Goal: Task Accomplishment & Management: Complete application form

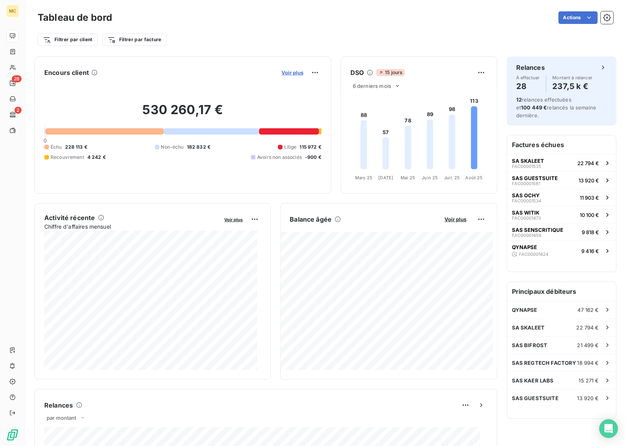
click at [290, 73] on span "Voir plus" at bounding box center [292, 72] width 22 height 6
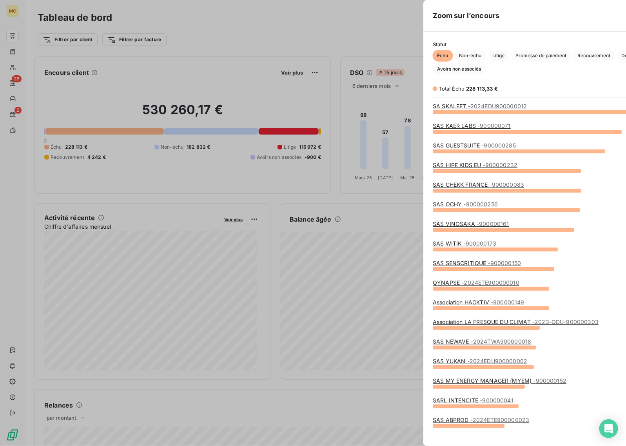
scroll to position [327, 294]
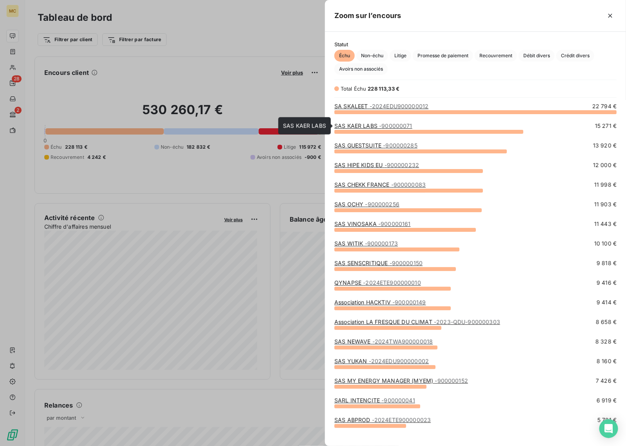
click at [389, 128] on span "- 900000071" at bounding box center [395, 125] width 33 height 7
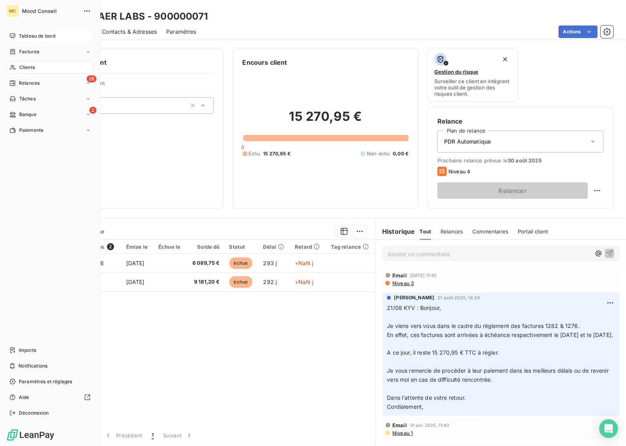
drag, startPoint x: 24, startPoint y: 38, endPoint x: 48, endPoint y: 34, distance: 23.7
click at [24, 38] on span "Tableau de bord" at bounding box center [37, 36] width 36 height 7
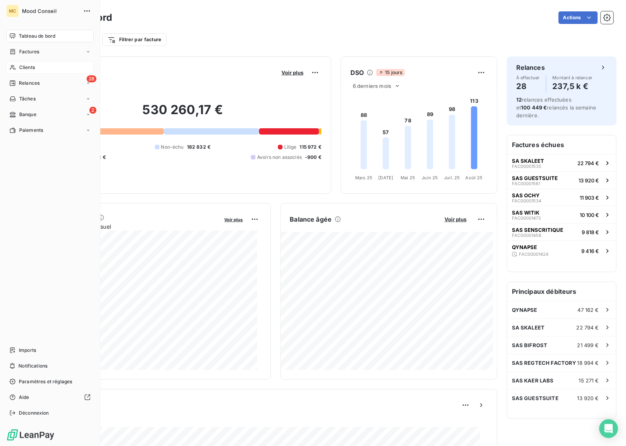
click at [24, 69] on span "Clients" at bounding box center [27, 67] width 16 height 7
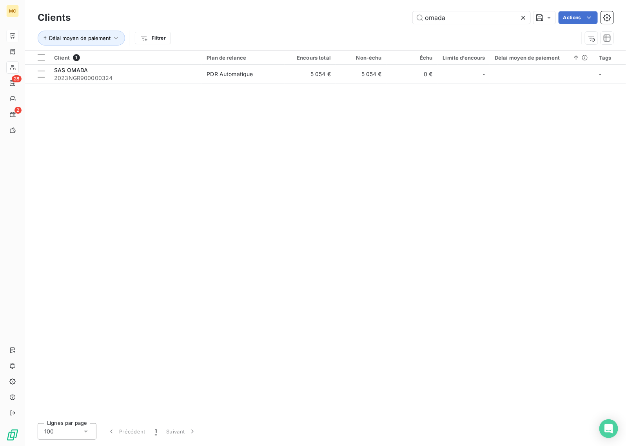
drag, startPoint x: 464, startPoint y: 20, endPoint x: 325, endPoint y: 13, distance: 139.3
click at [325, 13] on div "omada Actions" at bounding box center [346, 17] width 533 height 13
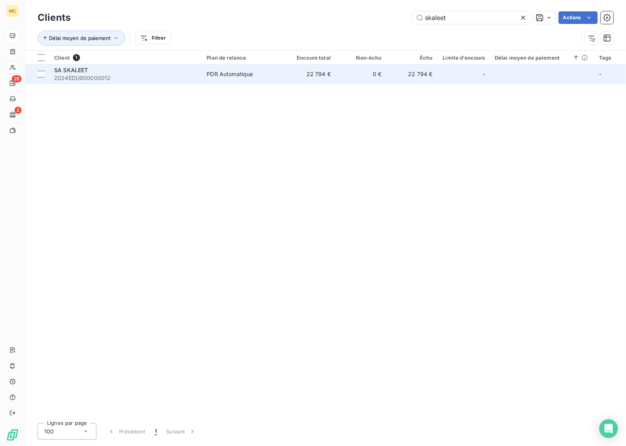
type input "skaleet"
click at [353, 75] on td "0 €" at bounding box center [361, 74] width 51 height 19
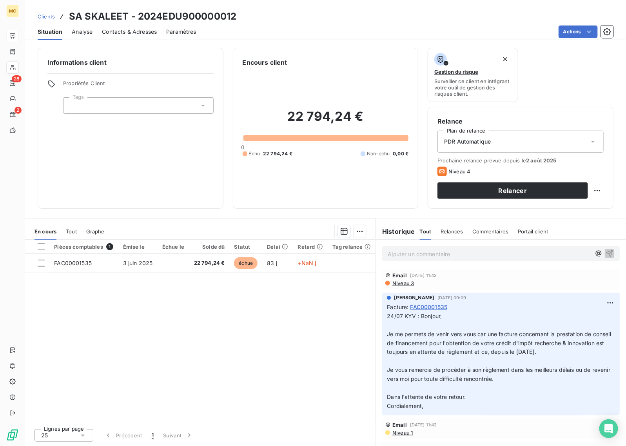
click at [139, 33] on span "Contacts & Adresses" at bounding box center [129, 32] width 55 height 8
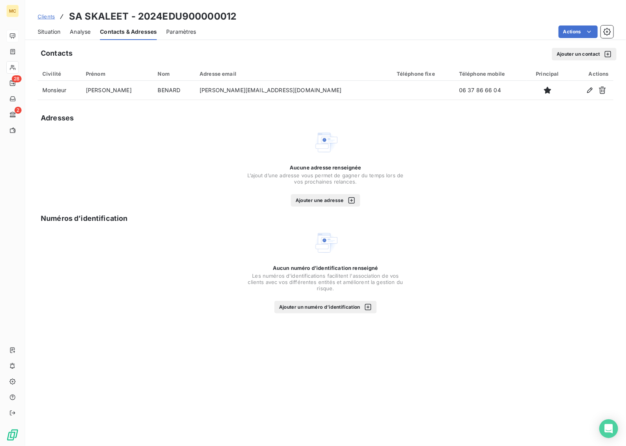
click at [574, 54] on button "Ajouter un contact" at bounding box center [584, 54] width 65 height 13
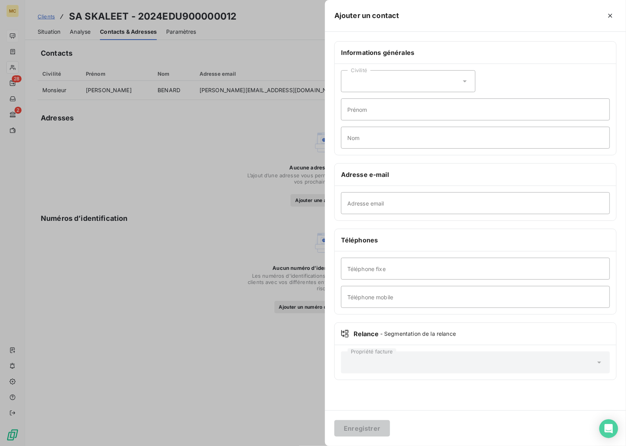
click at [379, 84] on div "Civilité" at bounding box center [408, 81] width 134 height 22
click at [383, 112] on li "Monsieur" at bounding box center [408, 114] width 134 height 14
click at [393, 109] on input "Prénom" at bounding box center [475, 109] width 269 height 22
click at [405, 82] on div "Civilité Monsieur" at bounding box center [408, 81] width 134 height 22
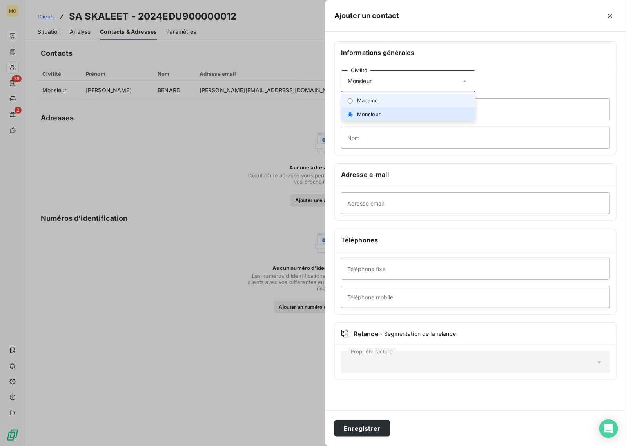
click at [398, 100] on li "Madame" at bounding box center [408, 101] width 134 height 14
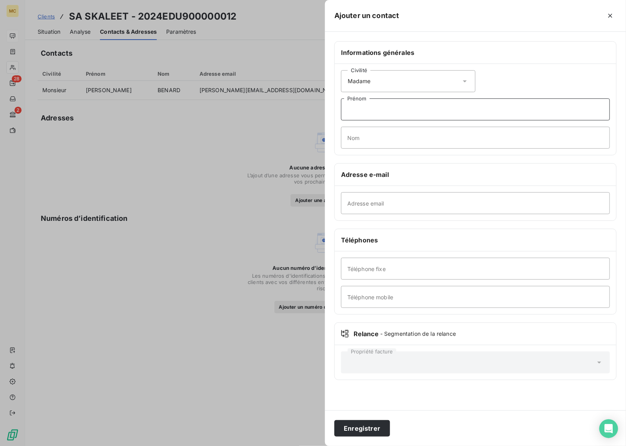
click at [399, 108] on input "Prénom" at bounding box center [475, 109] width 269 height 22
type input "[PERSON_NAME]"
type input "GAVAULT"
click at [385, 206] on input "Adresse email" at bounding box center [475, 203] width 269 height 22
type input "[PERSON_NAME][EMAIL_ADDRESS][DOMAIN_NAME]"
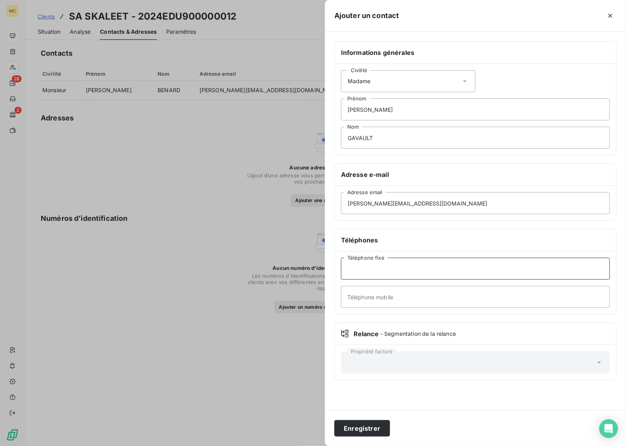
click at [402, 269] on input "Téléphone fixe" at bounding box center [475, 269] width 269 height 22
type input "01 46 10 98 46"
click at [374, 425] on button "Enregistrer" at bounding box center [362, 428] width 56 height 16
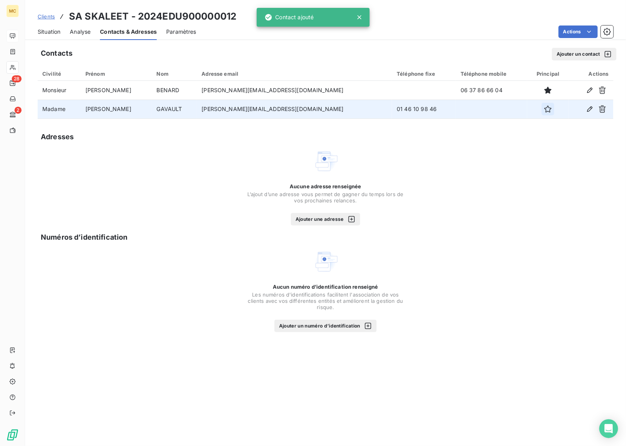
click at [544, 110] on icon "button" at bounding box center [548, 109] width 8 height 8
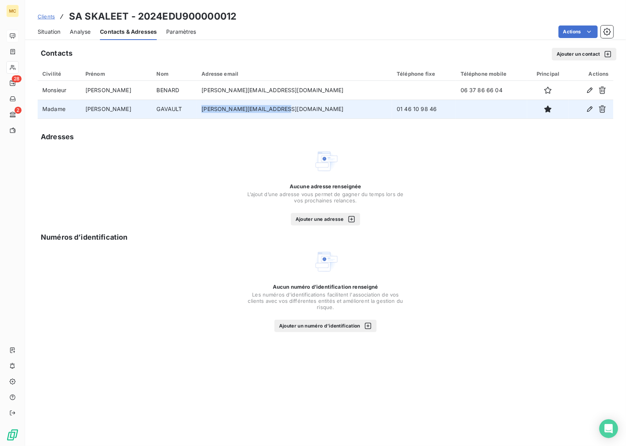
drag, startPoint x: 277, startPoint y: 107, endPoint x: 196, endPoint y: 107, distance: 80.7
click at [196, 107] on tr "Madame [PERSON_NAME] [PERSON_NAME][EMAIL_ADDRESS][DOMAIN_NAME] 01 46 10 98 46" at bounding box center [326, 109] width 576 height 19
copy tr "[PERSON_NAME][EMAIL_ADDRESS][DOMAIN_NAME]"
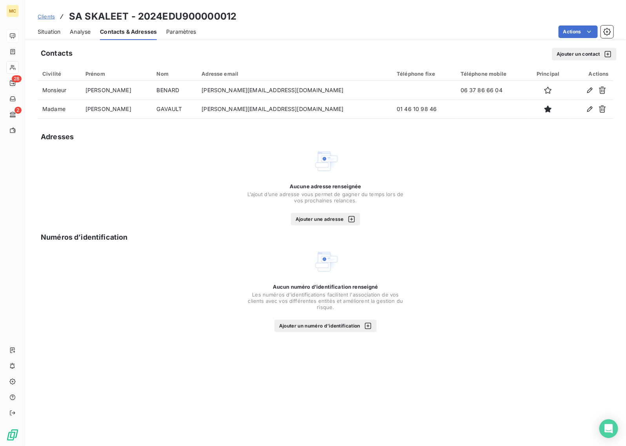
click at [518, 210] on div "Aucune adresse renseignée L’ajout d’une adresse vous permet de gagner du temps …" at bounding box center [326, 187] width 576 height 77
drag, startPoint x: 191, startPoint y: 207, endPoint x: 191, endPoint y: 201, distance: 5.9
click at [191, 207] on div "Aucune adresse renseignée L’ajout d’une adresse vous permet de gagner du temps …" at bounding box center [326, 187] width 576 height 77
